Goal: Information Seeking & Learning: Learn about a topic

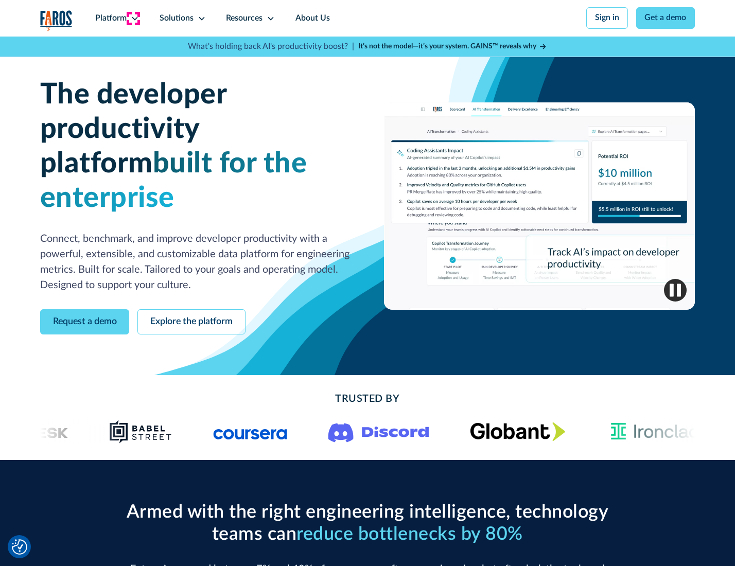
click at [133, 18] on icon at bounding box center [135, 18] width 8 height 8
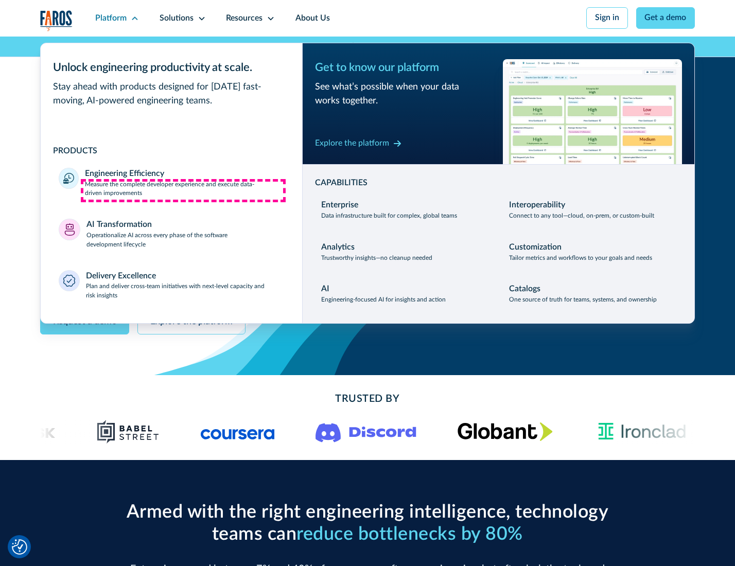
click at [183, 190] on p "Measure the complete developer experience and execute data-driven improvements" at bounding box center [184, 189] width 199 height 19
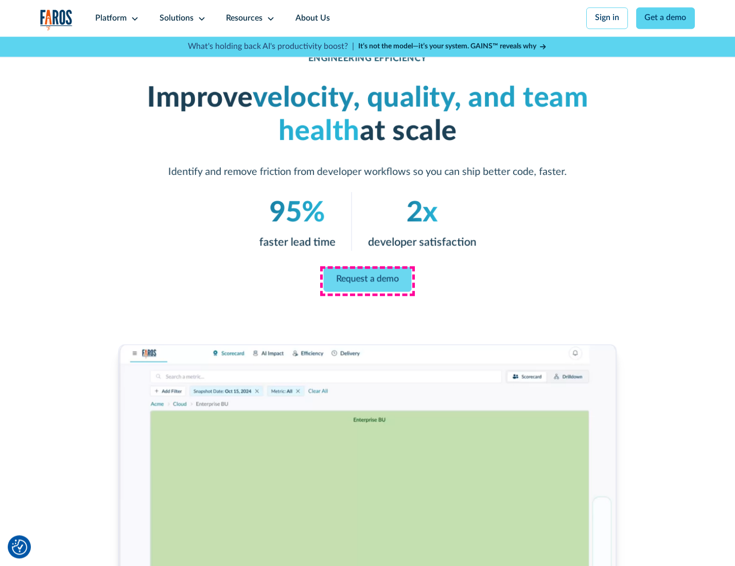
click at [367, 280] on link "Request a demo" at bounding box center [368, 279] width 88 height 25
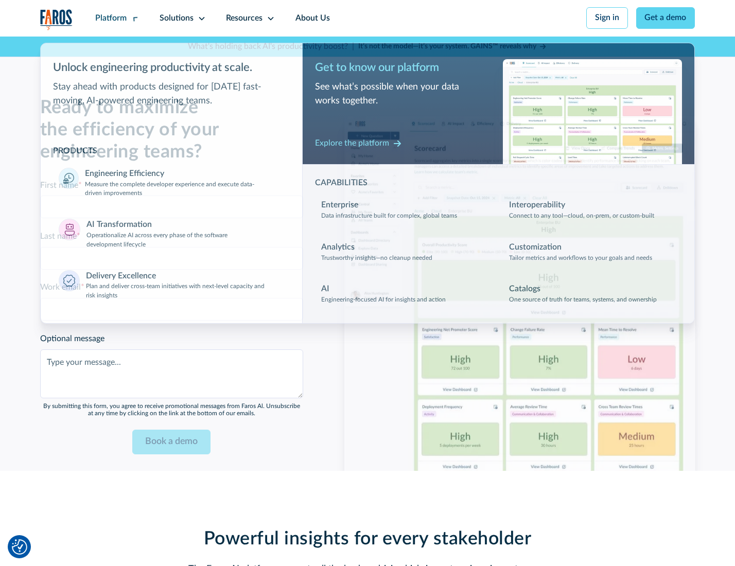
scroll to position [2240, 0]
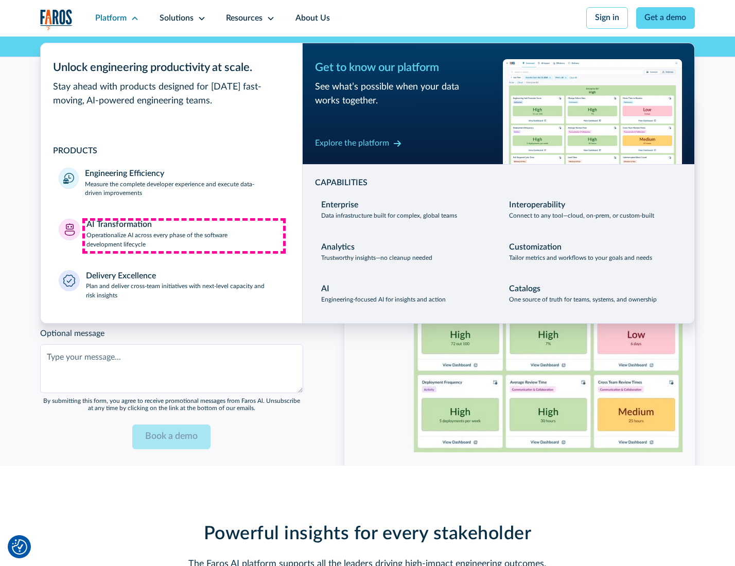
click at [184, 236] on p "Operationalize AI across every phase of the software development lifecycle" at bounding box center [185, 240] width 198 height 19
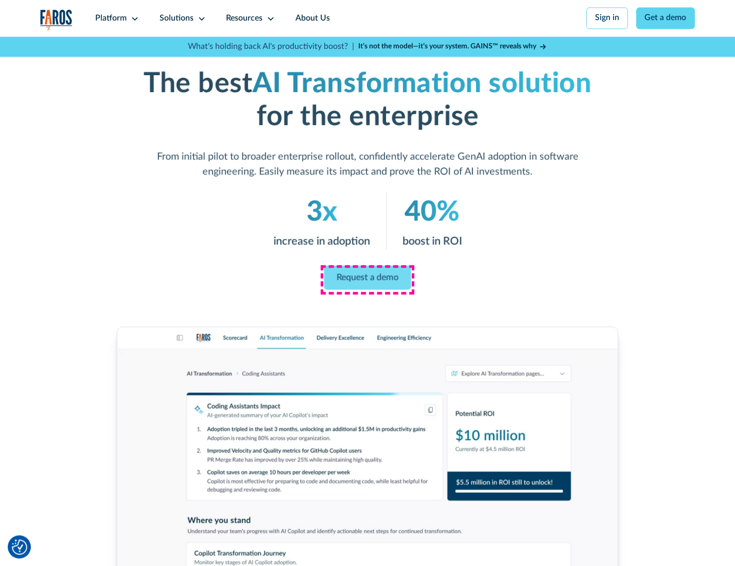
click at [367, 279] on link "Request a demo" at bounding box center [367, 278] width 87 height 24
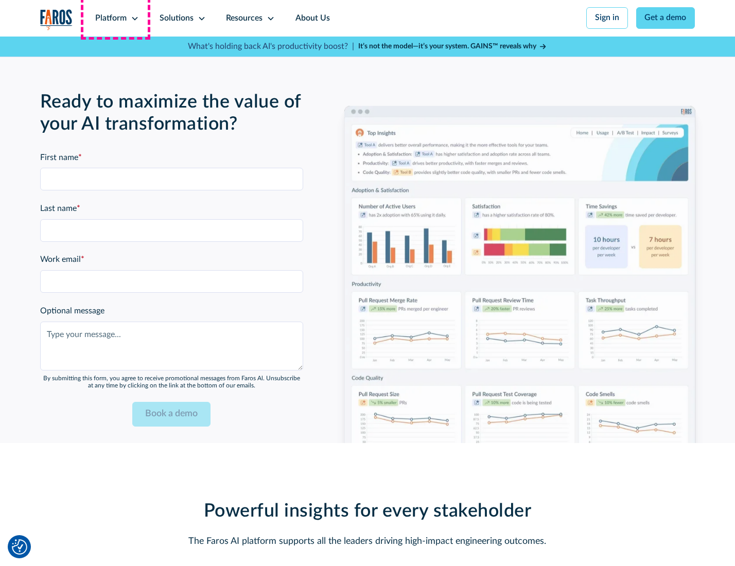
scroll to position [2488, 0]
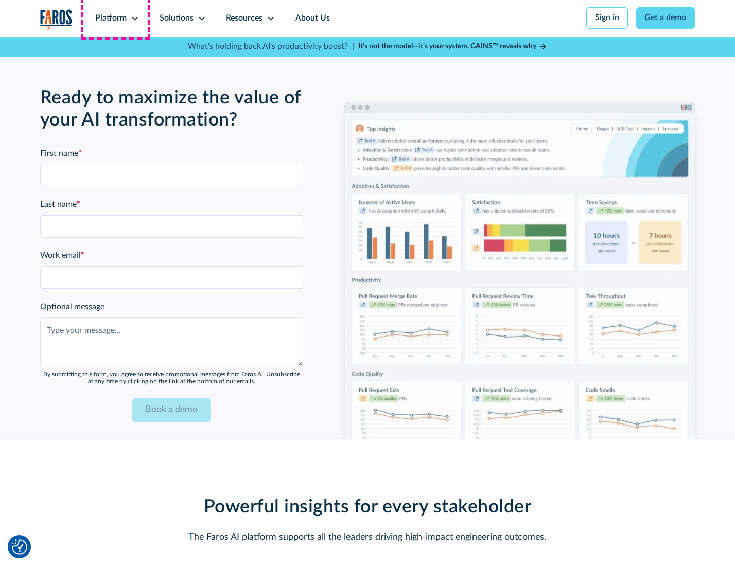
click at [115, 18] on div "Platform" at bounding box center [110, 18] width 31 height 12
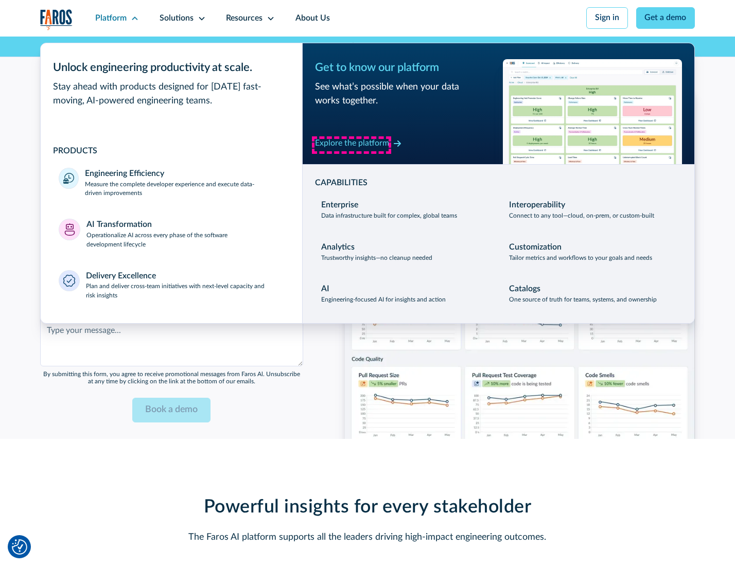
click at [351, 145] on div "Explore the platform" at bounding box center [352, 143] width 74 height 12
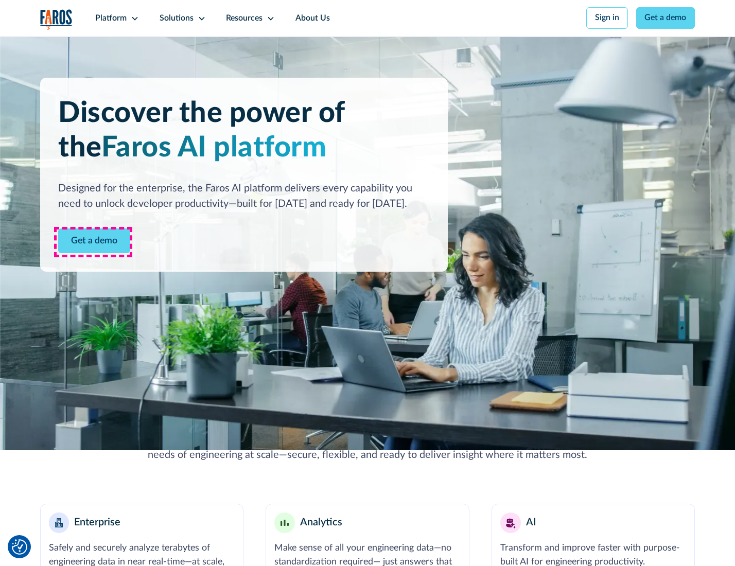
click at [93, 242] on link "Get a demo" at bounding box center [94, 240] width 72 height 25
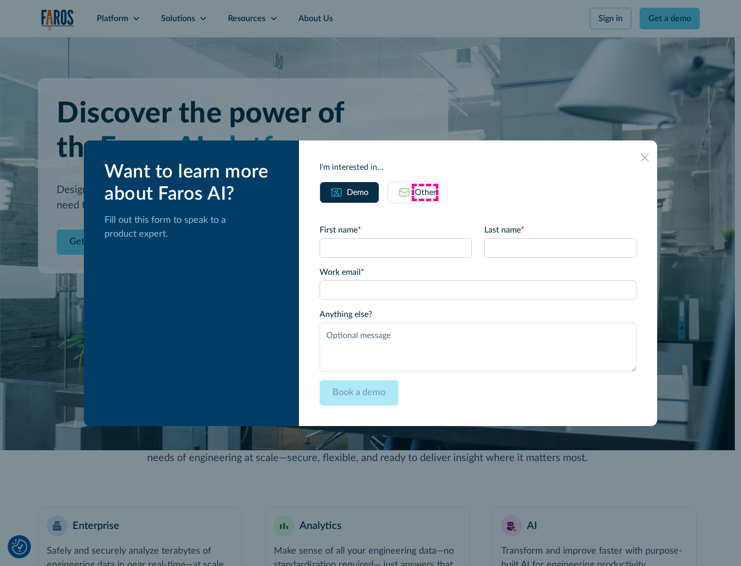
click at [425, 192] on div "Other" at bounding box center [426, 192] width 22 height 12
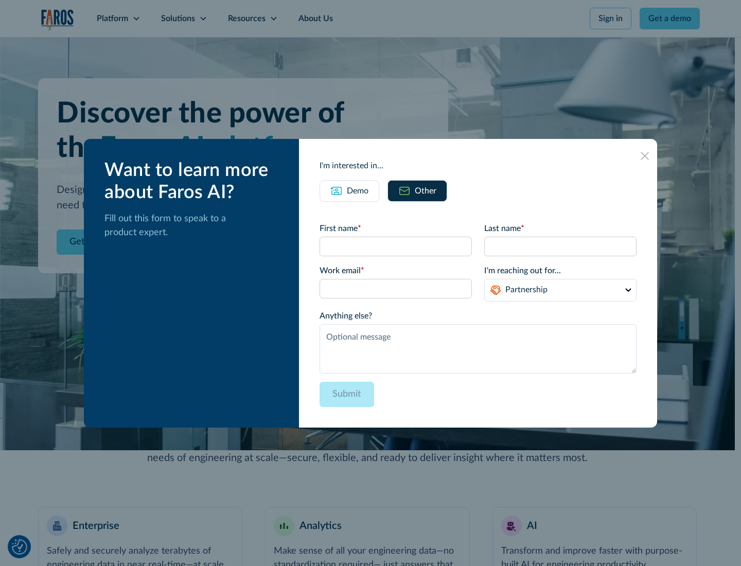
click at [357, 190] on div "Demo" at bounding box center [358, 191] width 22 height 12
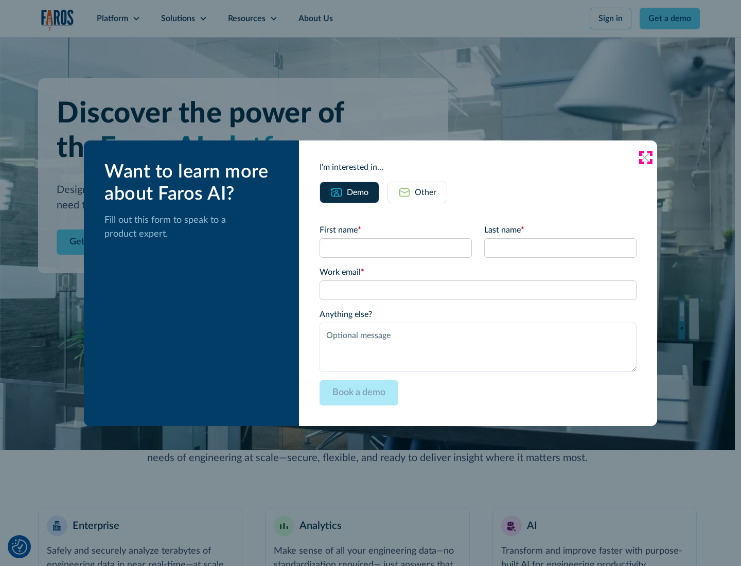
click at [645, 157] on icon at bounding box center [645, 157] width 8 height 8
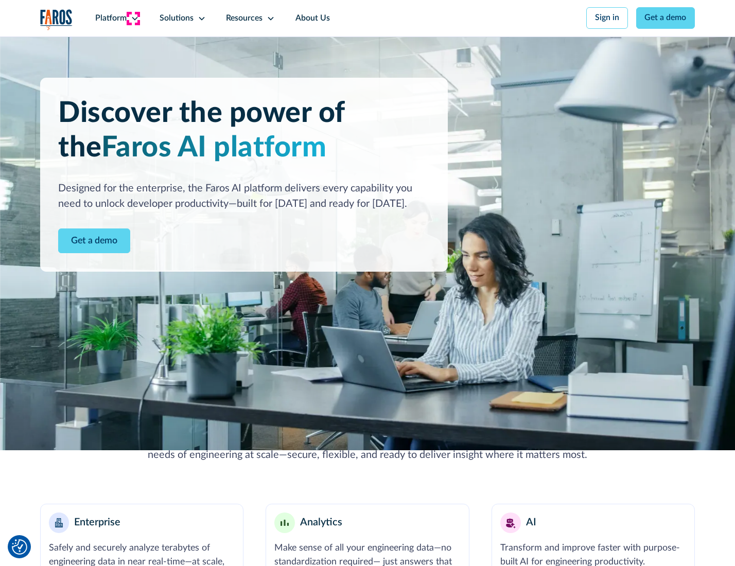
click at [133, 18] on icon at bounding box center [135, 18] width 8 height 8
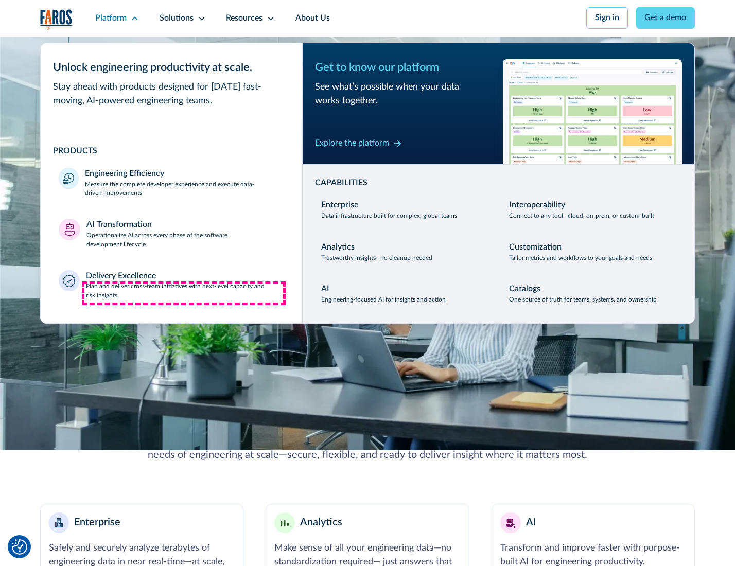
click at [184, 293] on p "Plan and deliver cross-team initiatives with next-level capacity and risk insig…" at bounding box center [185, 291] width 198 height 19
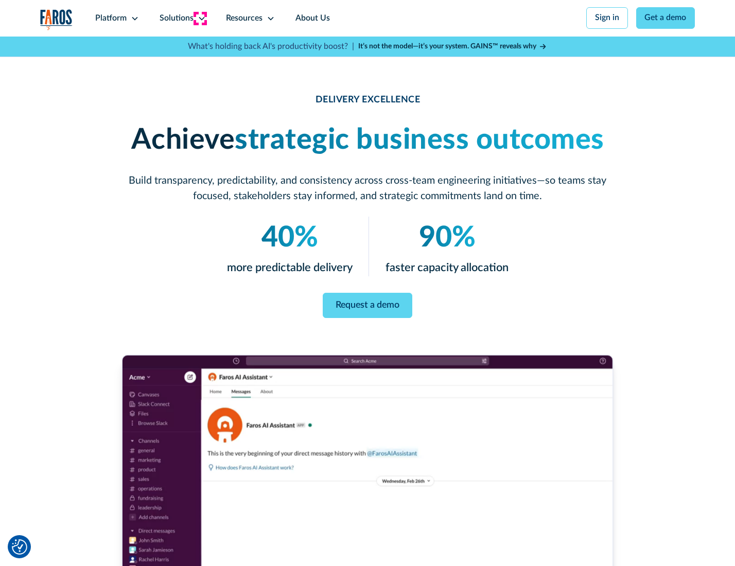
click at [200, 18] on icon at bounding box center [202, 18] width 8 height 8
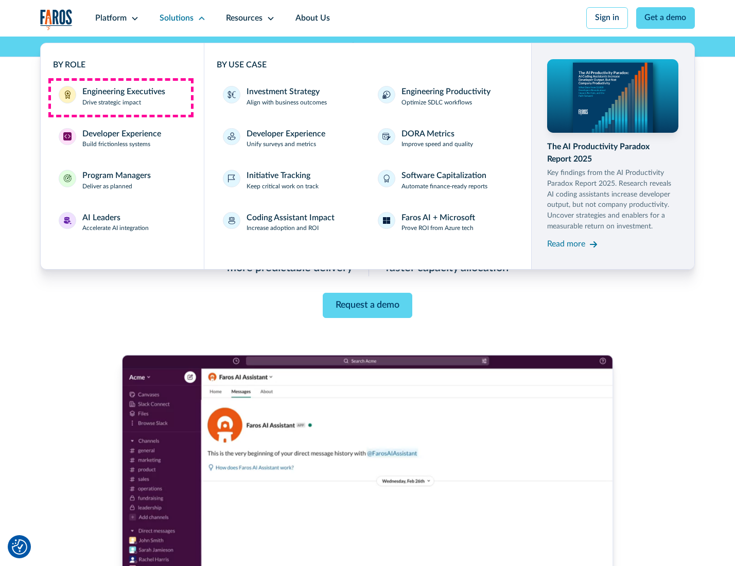
click at [120, 97] on div "Engineering Executives" at bounding box center [123, 92] width 83 height 12
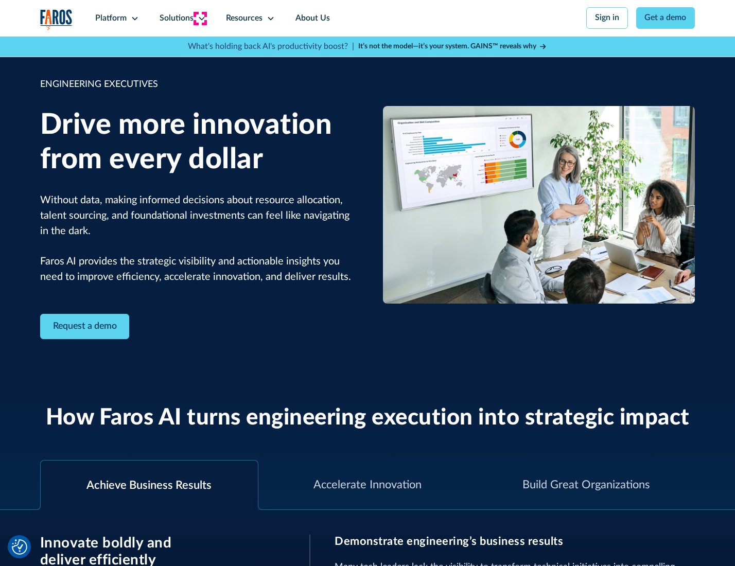
click at [200, 18] on icon at bounding box center [202, 18] width 8 height 8
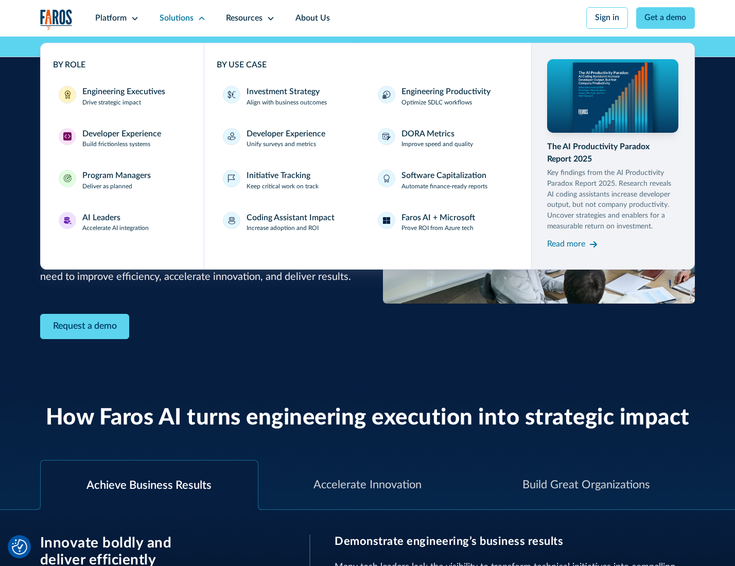
click at [120, 135] on div "Developer Experience" at bounding box center [121, 134] width 79 height 12
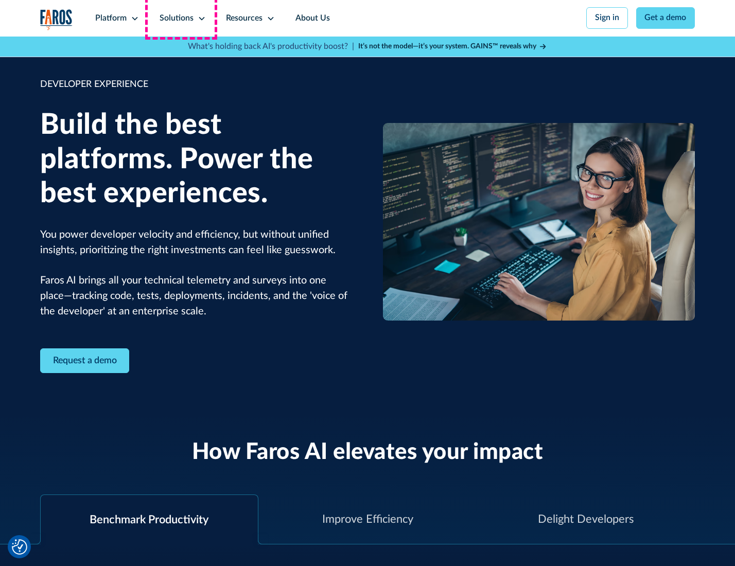
click at [181, 18] on div "Solutions" at bounding box center [177, 18] width 34 height 12
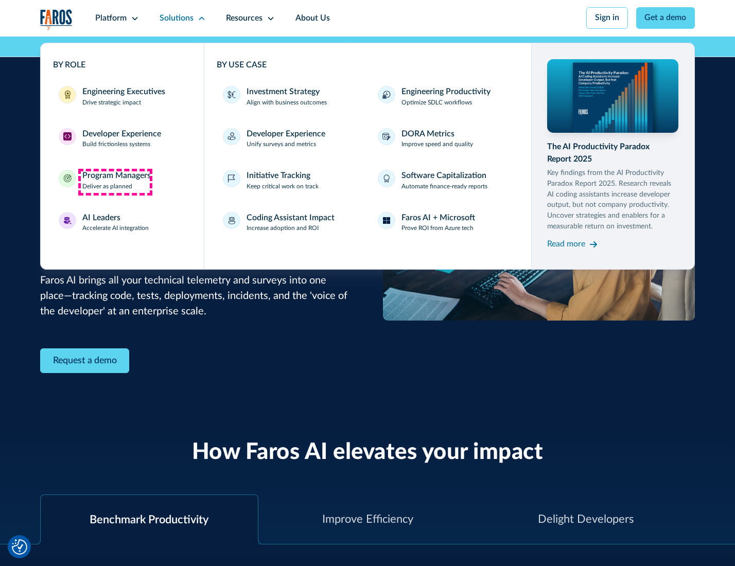
click at [115, 182] on div "Program Managers" at bounding box center [116, 176] width 68 height 12
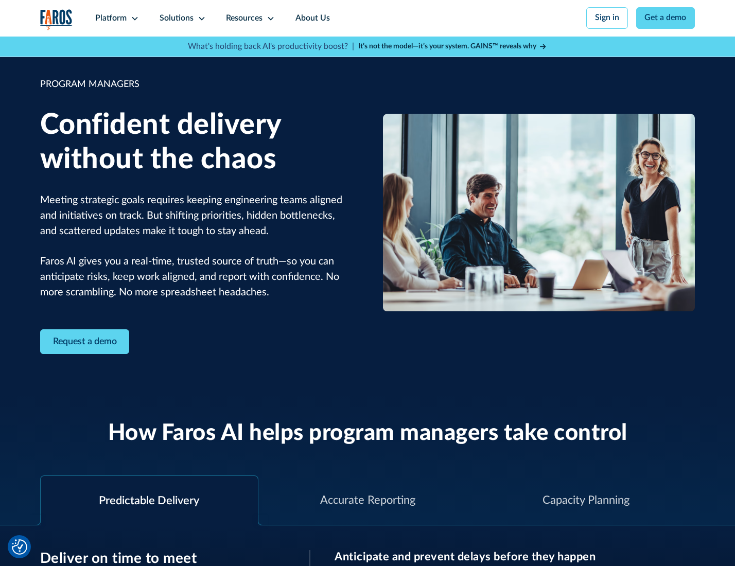
click at [200, 19] on icon at bounding box center [202, 18] width 8 height 8
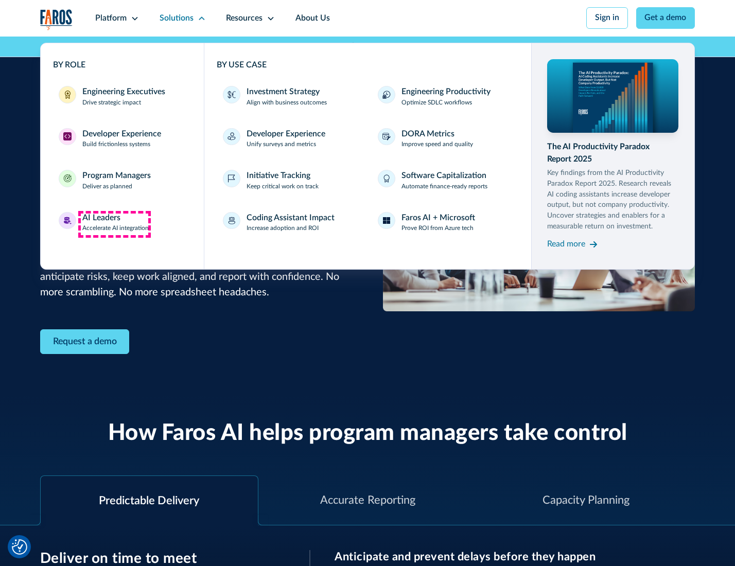
click at [114, 224] on div "AI Leaders" at bounding box center [101, 218] width 38 height 12
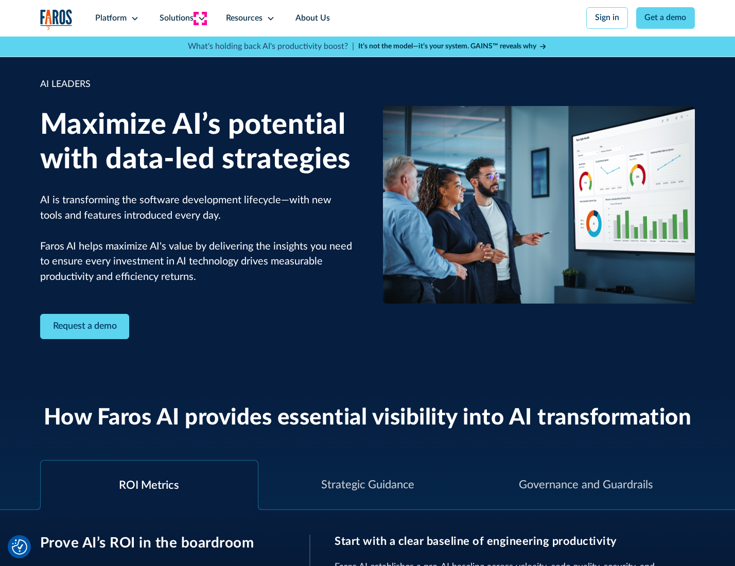
click at [200, 18] on icon at bounding box center [202, 18] width 8 height 8
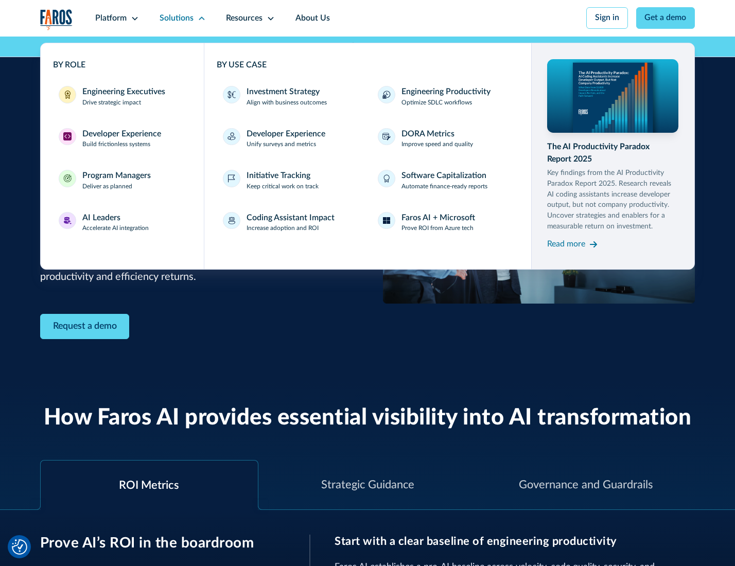
click at [282, 93] on div "Investment Strategy" at bounding box center [282, 92] width 73 height 12
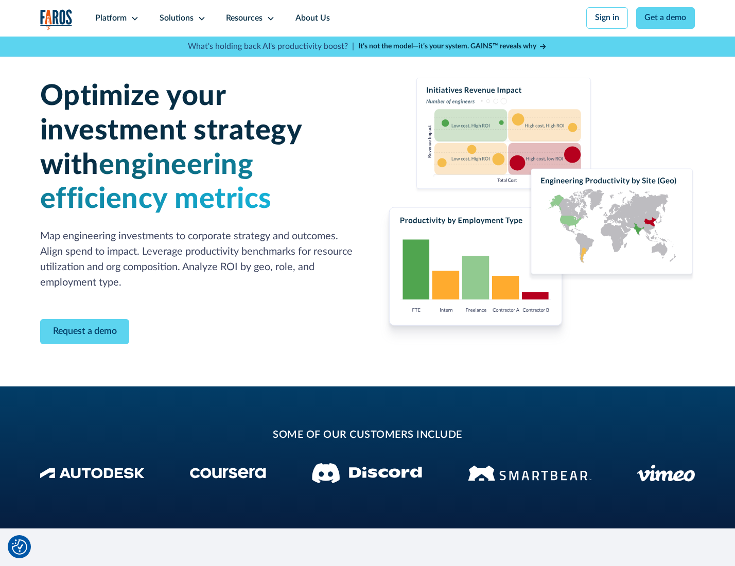
click at [200, 18] on icon at bounding box center [202, 18] width 8 height 8
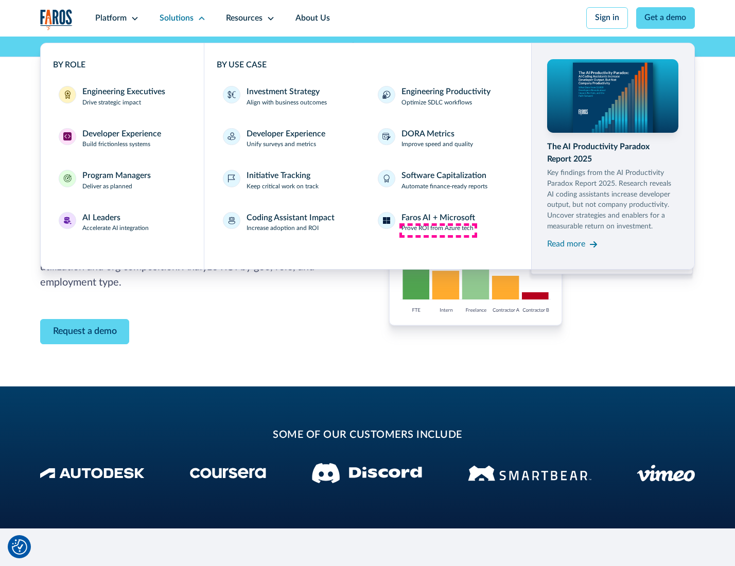
click at [438, 230] on p "Prove ROI from Azure tech" at bounding box center [437, 228] width 72 height 9
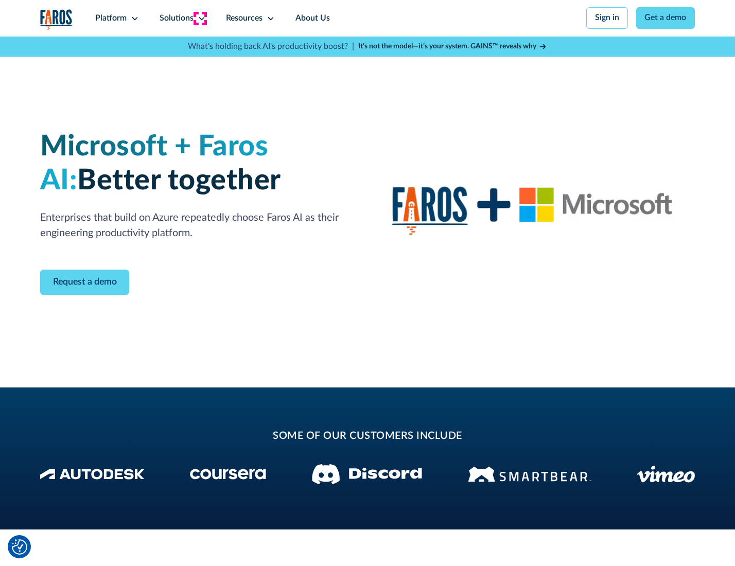
click at [200, 18] on icon at bounding box center [202, 18] width 8 height 8
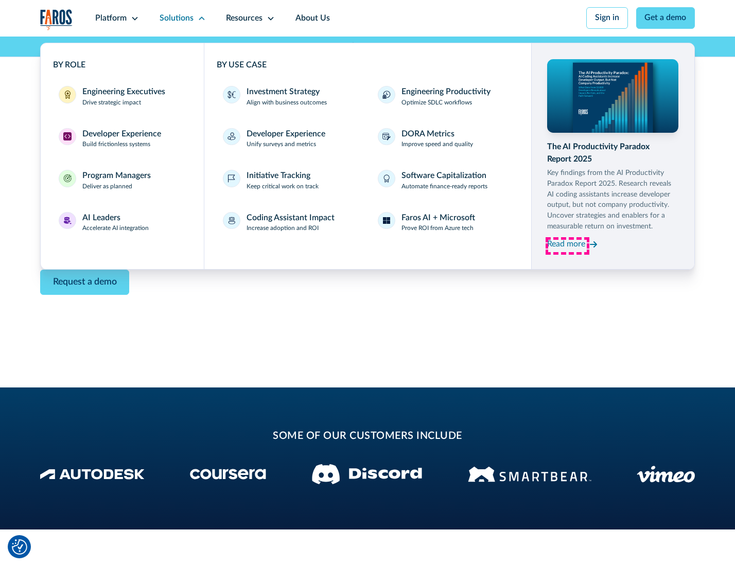
click at [567, 246] on div "Read more" at bounding box center [566, 244] width 38 height 12
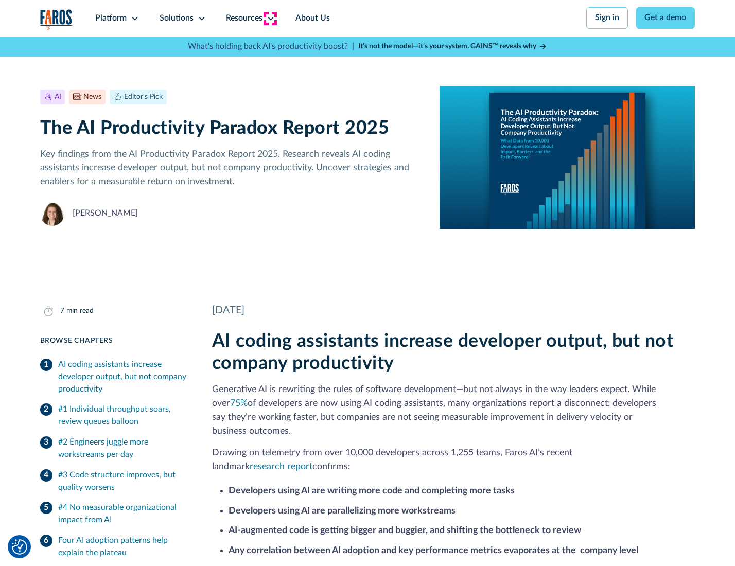
click at [270, 18] on icon at bounding box center [271, 18] width 8 height 8
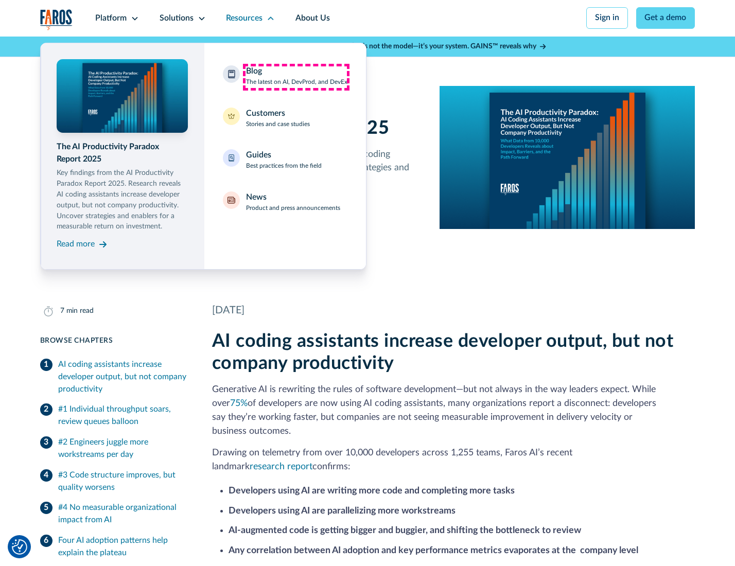
click at [296, 77] on div "Blog The latest on AI, DevProd, and DevEx" at bounding box center [296, 76] width 101 height 22
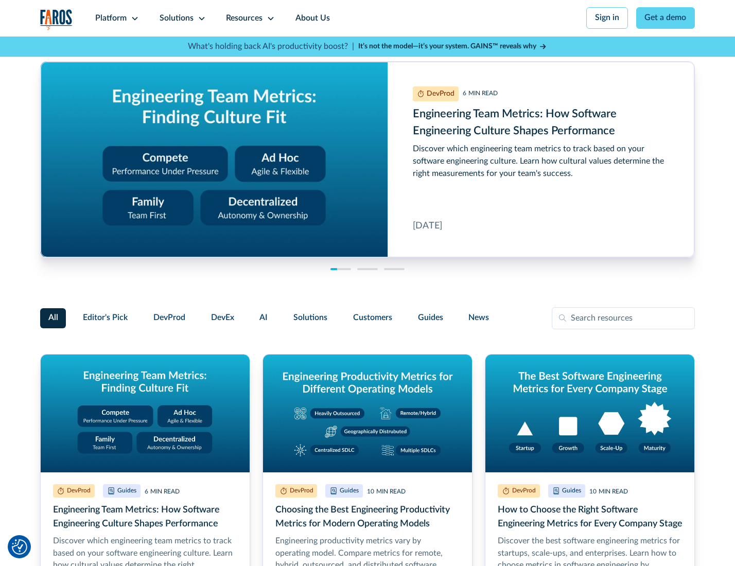
click at [666, 18] on link "Get a demo" at bounding box center [665, 18] width 59 height 22
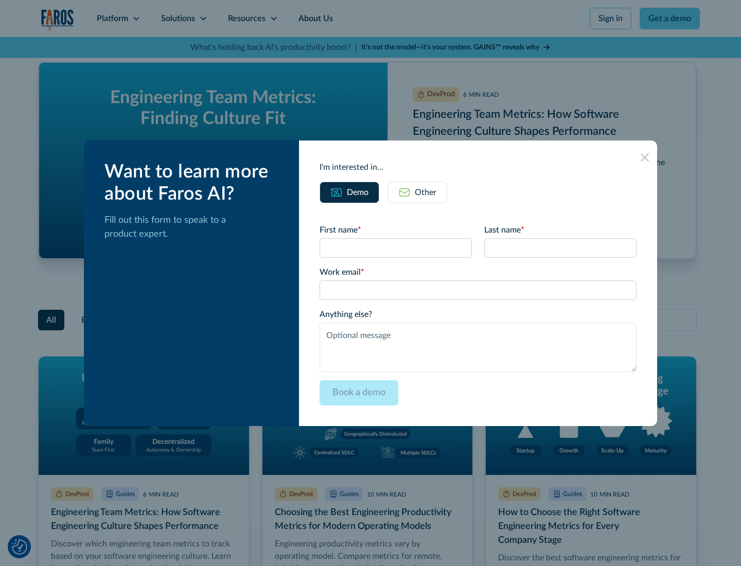
click at [417, 192] on div "Other" at bounding box center [426, 192] width 22 height 12
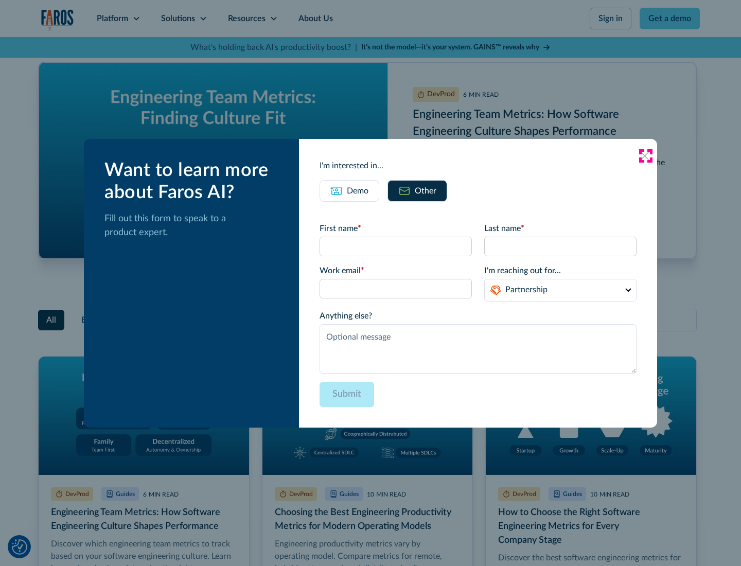
click at [645, 155] on icon at bounding box center [645, 156] width 8 height 8
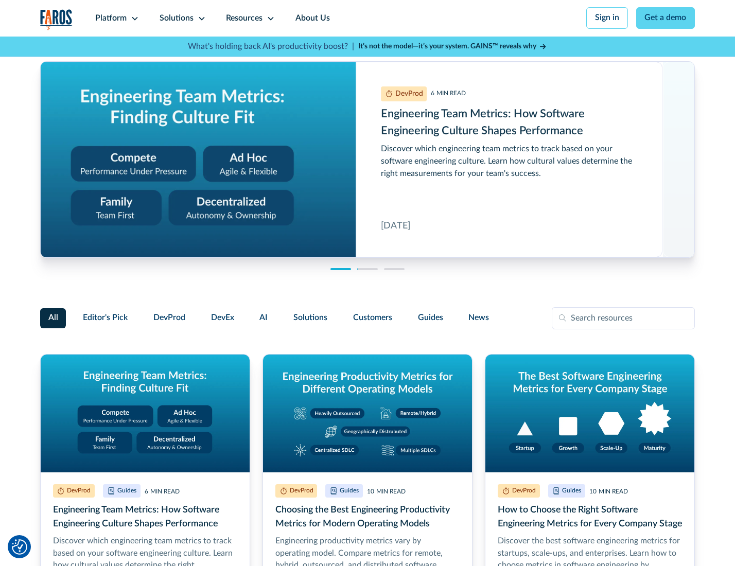
click at [311, 18] on link "About Us" at bounding box center [312, 18] width 55 height 37
